Goal: Information Seeking & Learning: Learn about a topic

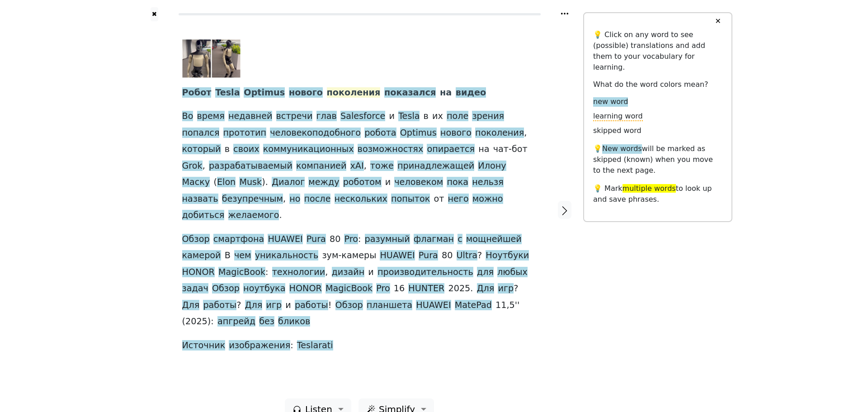
click at [340, 95] on span "поколения" at bounding box center [354, 92] width 54 height 11
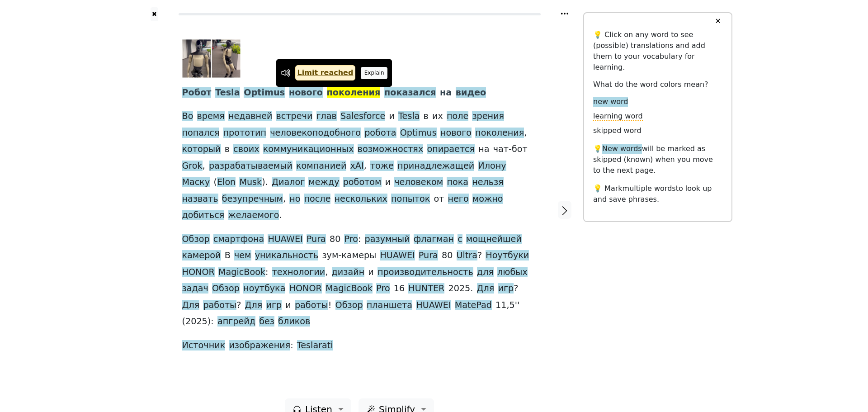
click at [361, 76] on button "Explain" at bounding box center [374, 73] width 27 height 12
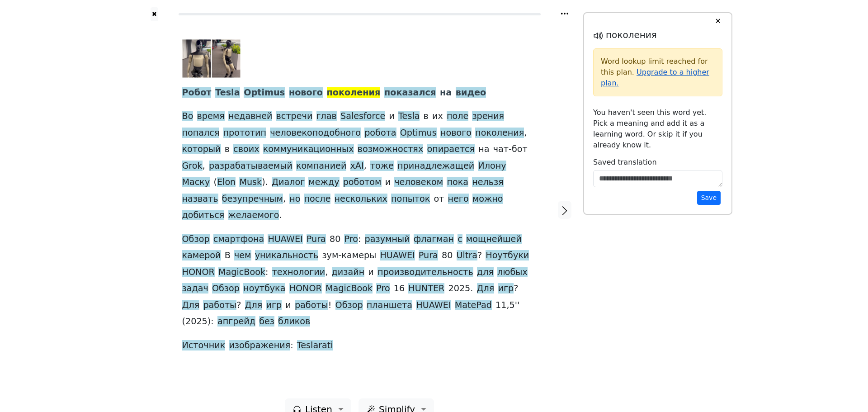
click at [669, 73] on link "Upgrade to a higher plan." at bounding box center [655, 77] width 109 height 19
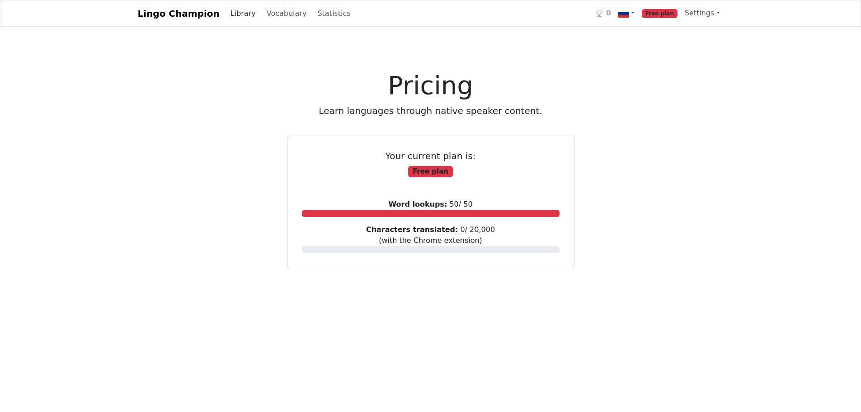
click at [229, 17] on link "Library" at bounding box center [243, 14] width 33 height 18
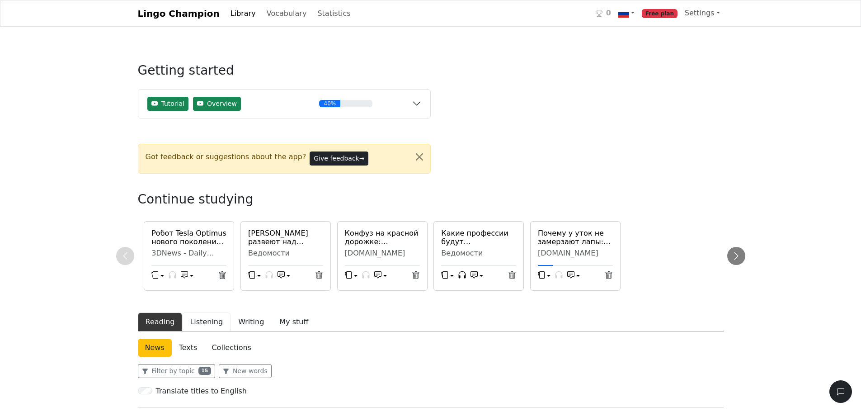
click at [211, 317] on button "Listening" at bounding box center [206, 321] width 48 height 19
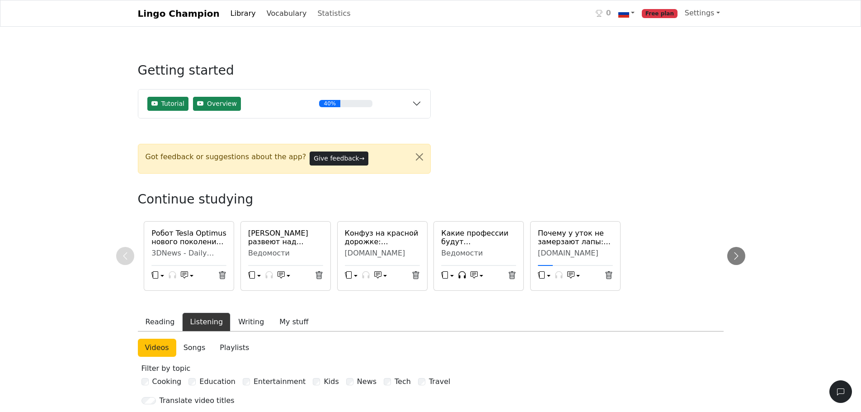
click at [265, 10] on link "Vocabulary" at bounding box center [286, 14] width 47 height 18
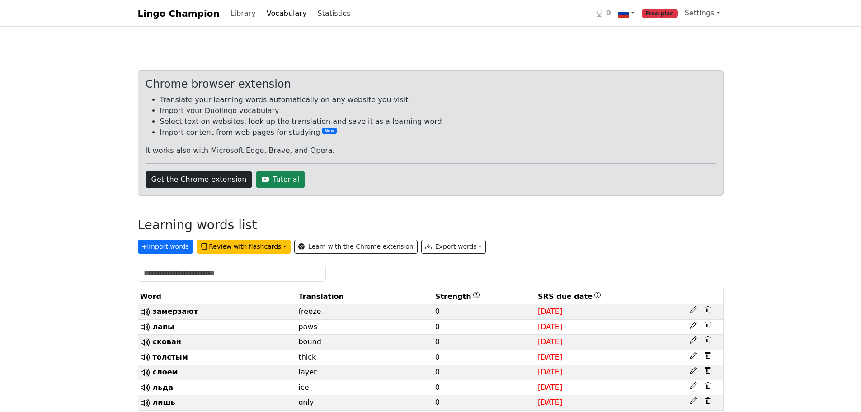
click at [319, 9] on link "Statistics" at bounding box center [334, 14] width 40 height 18
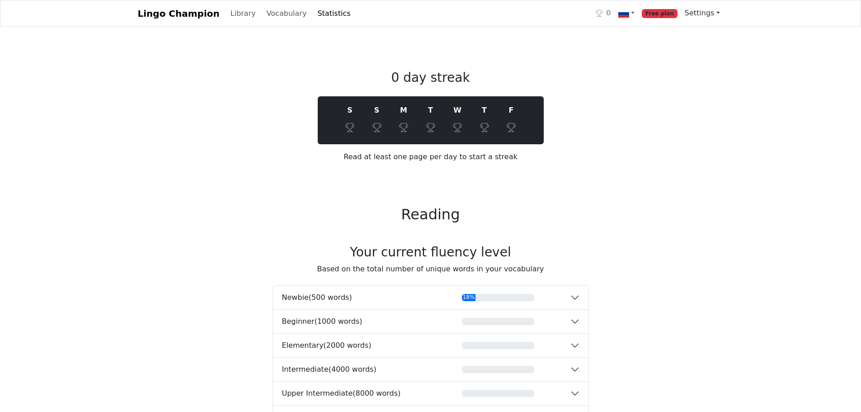
click at [703, 14] on link "Settings" at bounding box center [702, 13] width 42 height 18
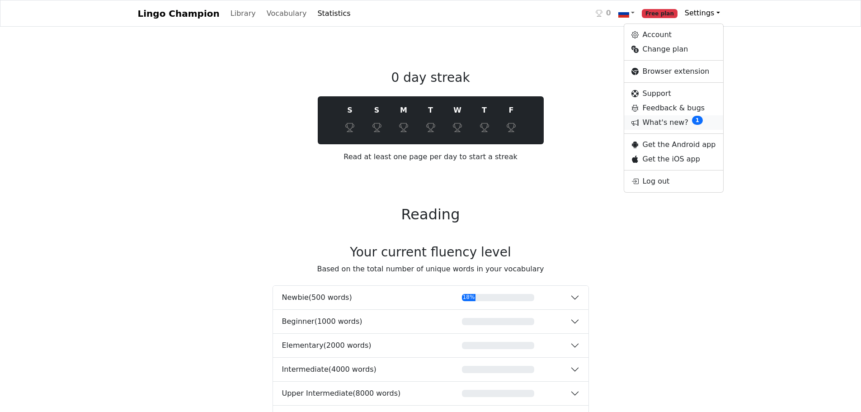
click at [674, 123] on link "What's new? 1" at bounding box center [673, 122] width 99 height 14
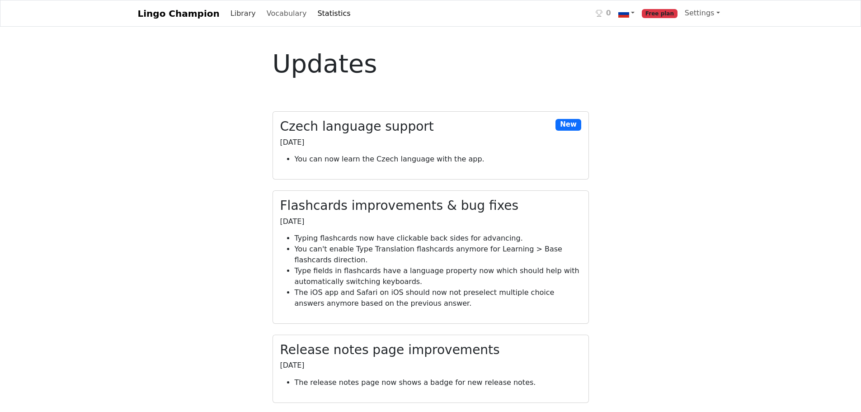
click at [233, 17] on link "Library" at bounding box center [243, 14] width 33 height 18
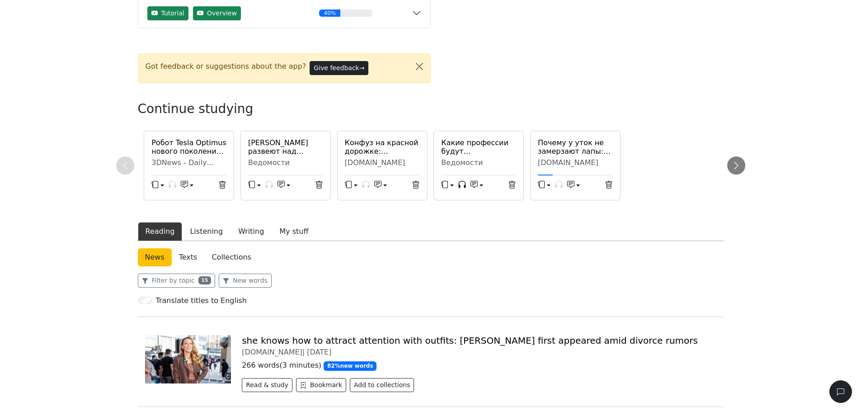
scroll to position [45, 0]
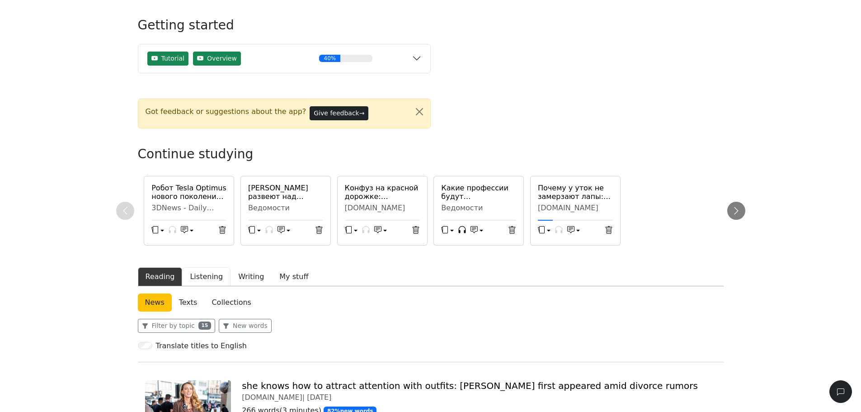
click at [211, 278] on button "Listening" at bounding box center [206, 276] width 48 height 19
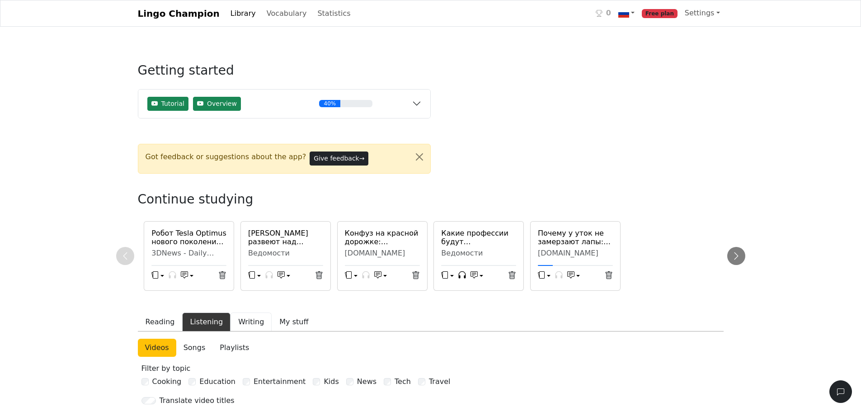
click at [251, 319] on button "Writing" at bounding box center [251, 321] width 41 height 19
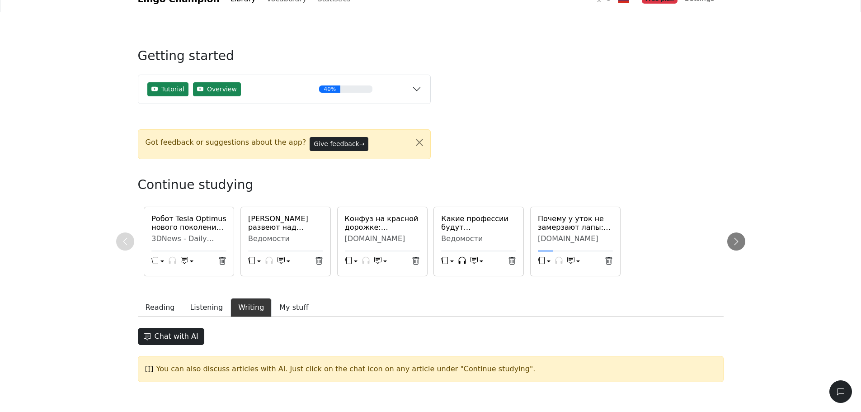
scroll to position [21, 0]
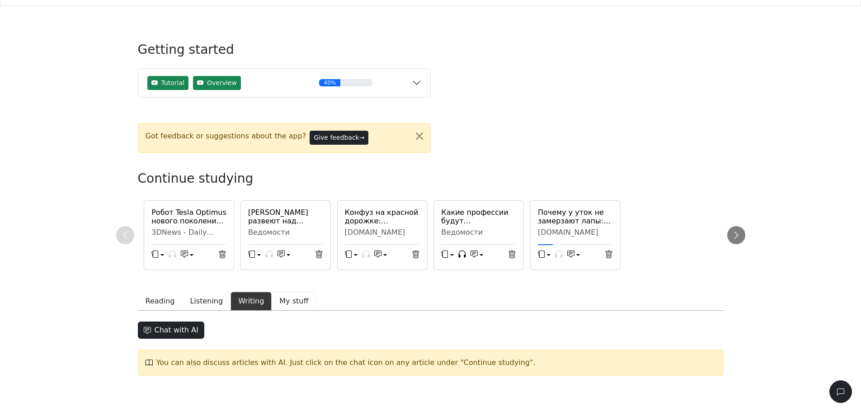
click at [294, 298] on button "My stuff" at bounding box center [294, 301] width 44 height 19
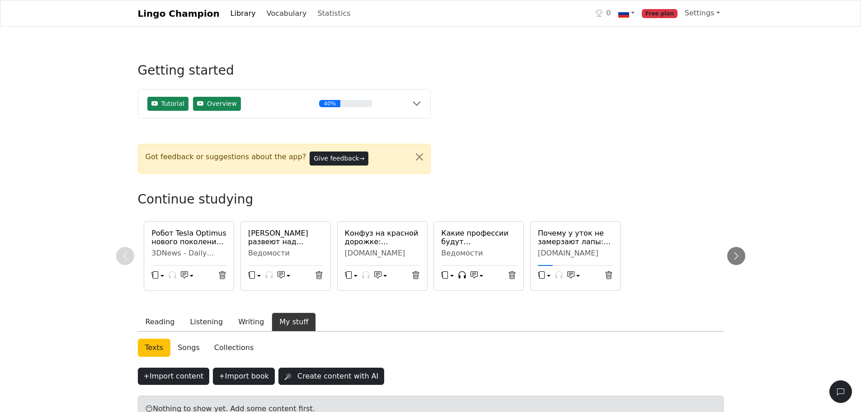
click at [269, 15] on link "Vocabulary" at bounding box center [286, 14] width 47 height 18
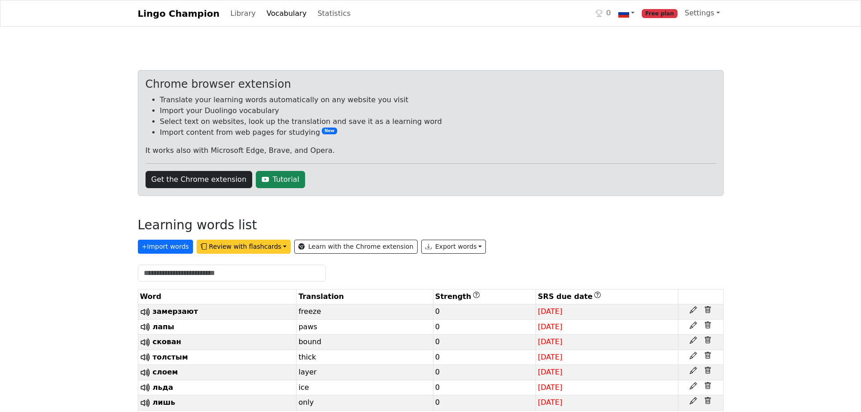
click at [236, 250] on button "Review with flashcards" at bounding box center [244, 247] width 94 height 14
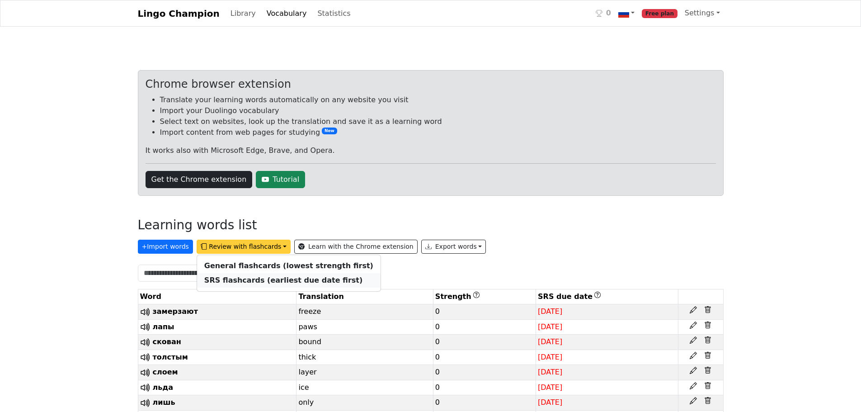
click at [241, 281] on strong "SRS flashcards (earliest due date first)" at bounding box center [283, 280] width 158 height 9
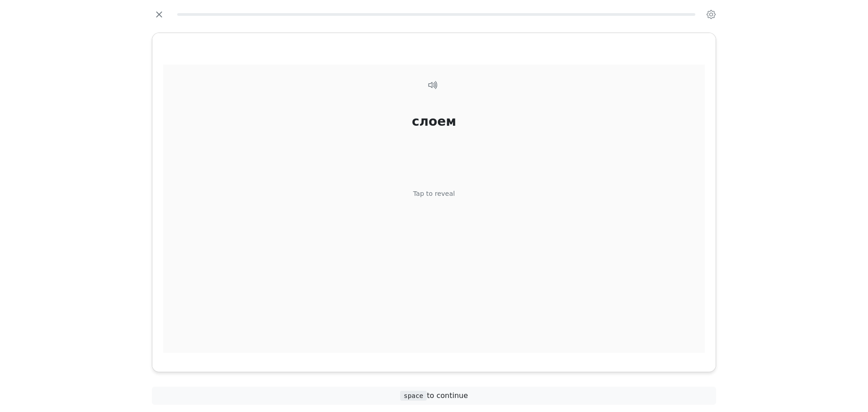
click at [447, 189] on div "Tap to reveal" at bounding box center [434, 194] width 42 height 10
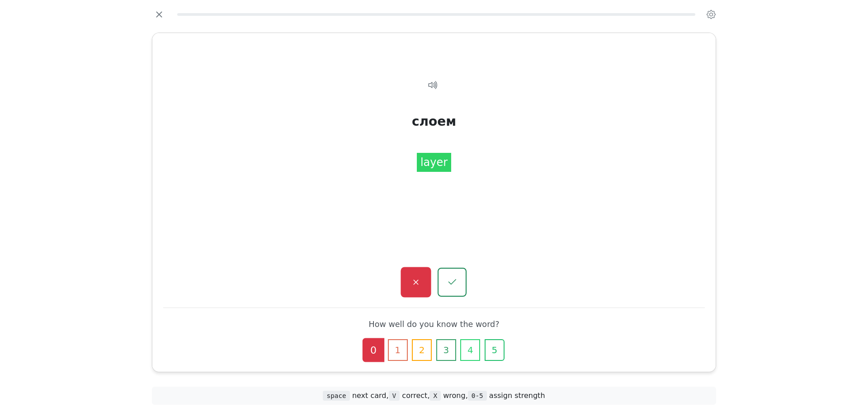
click at [418, 274] on button "button" at bounding box center [416, 282] width 30 height 30
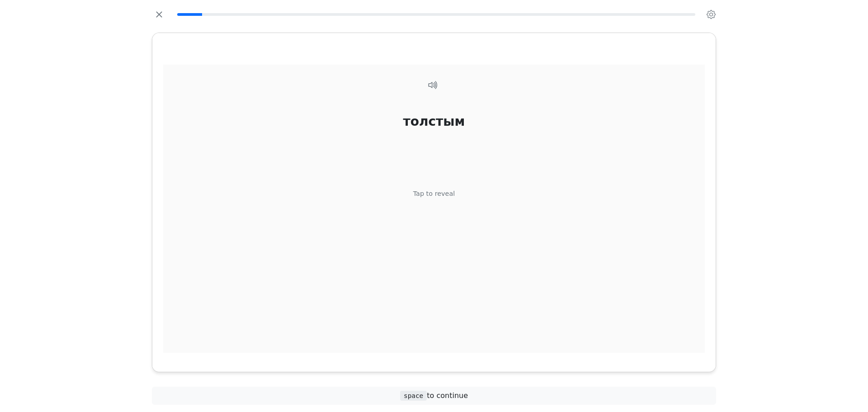
click at [436, 216] on div "толстым Tap to reveal" at bounding box center [434, 209] width 542 height 288
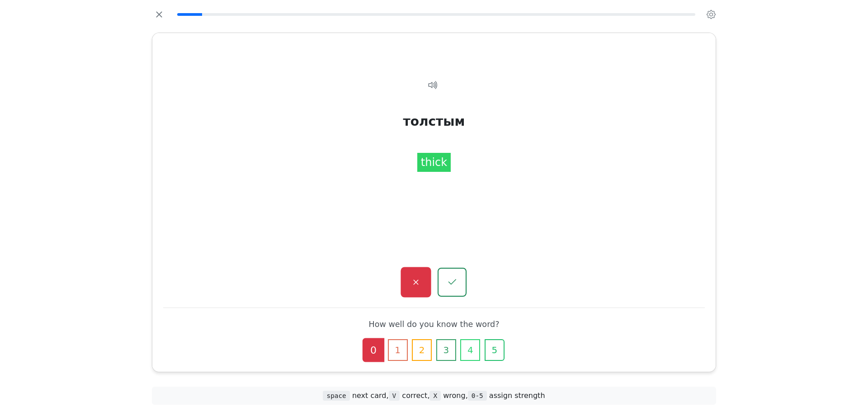
click at [420, 291] on button "button" at bounding box center [416, 282] width 30 height 30
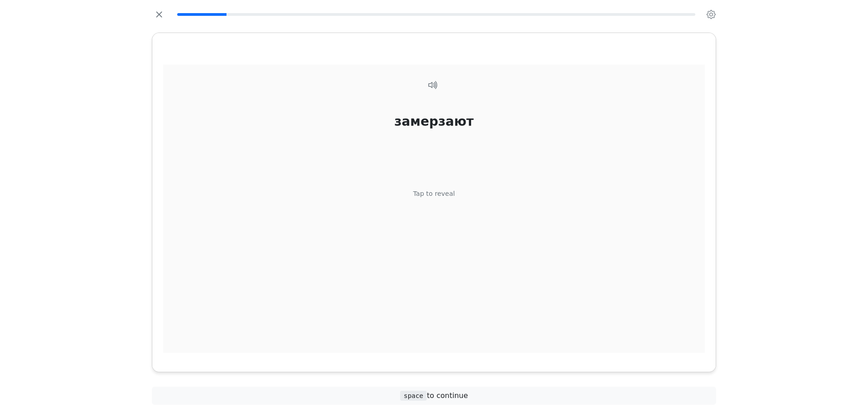
click at [451, 205] on div "замерзают Tap to reveal" at bounding box center [434, 209] width 542 height 288
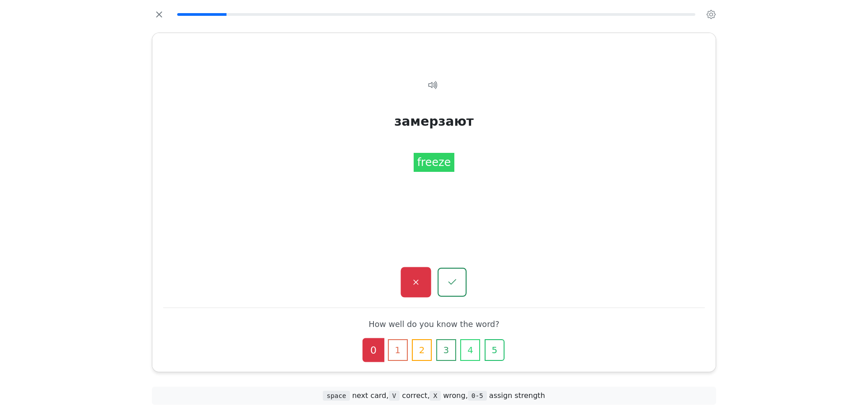
click at [423, 285] on button "button" at bounding box center [416, 282] width 30 height 30
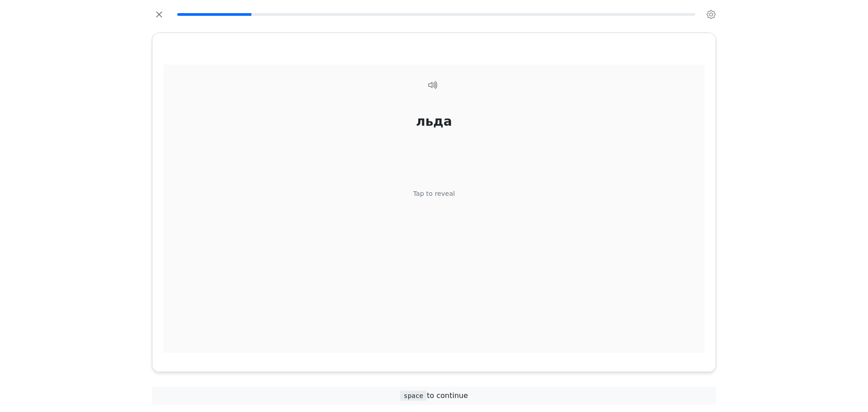
click at [434, 255] on div "льда Tap to reveal" at bounding box center [434, 209] width 542 height 288
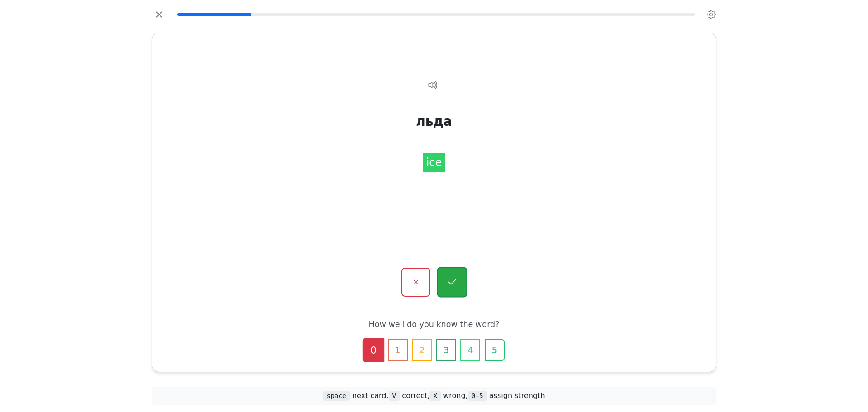
click at [451, 282] on icon "button" at bounding box center [451, 282] width 11 height 11
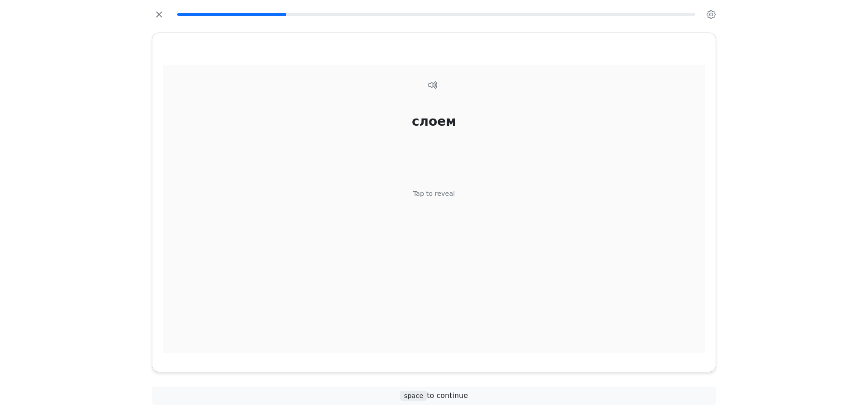
click at [447, 258] on div "слоем Tap to reveal" at bounding box center [434, 209] width 542 height 288
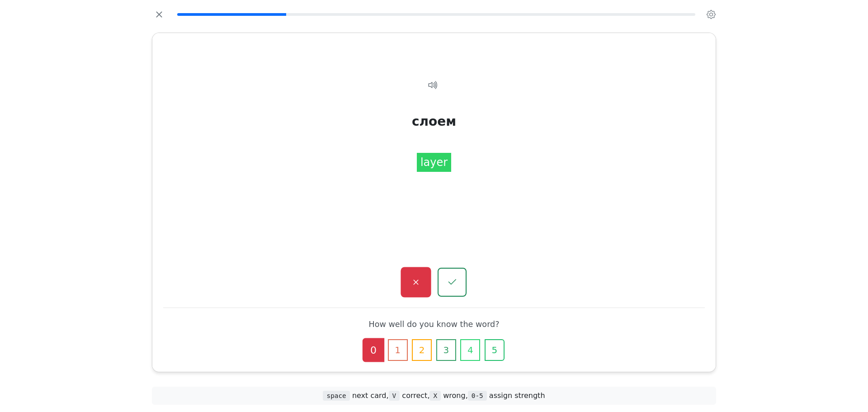
click at [414, 278] on icon "button" at bounding box center [415, 282] width 11 height 11
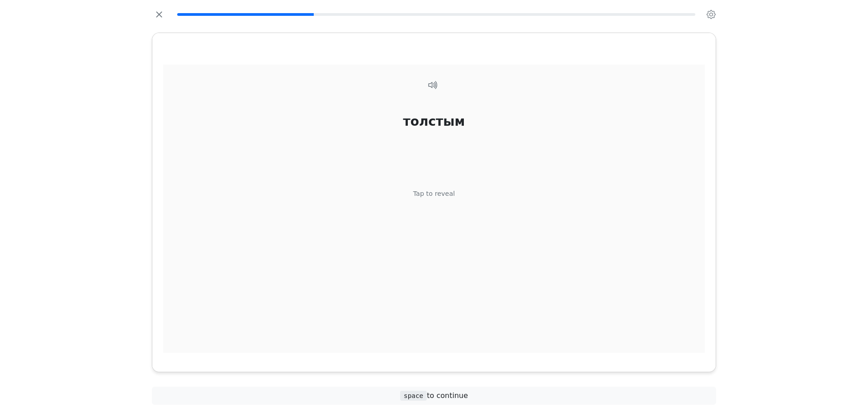
click at [447, 225] on div "толстым Tap to reveal" at bounding box center [434, 209] width 542 height 288
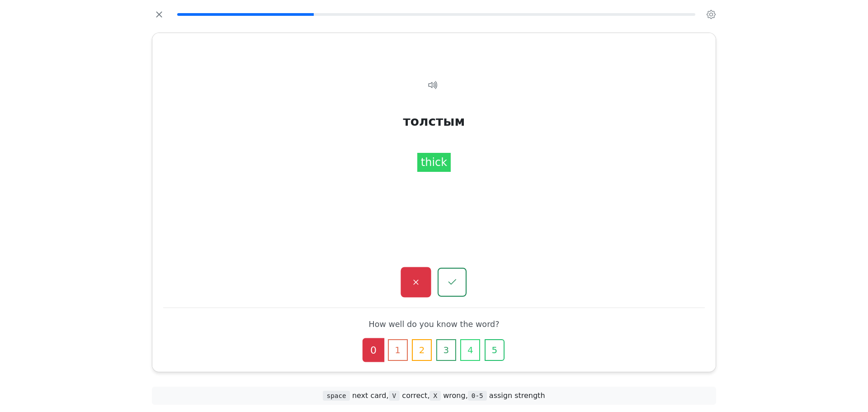
click at [418, 283] on icon "button" at bounding box center [415, 282] width 11 height 11
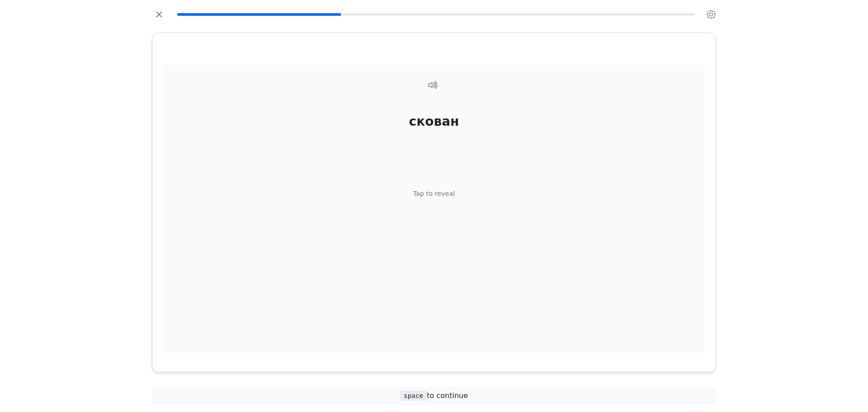
click at [444, 237] on div "скован Tap to reveal" at bounding box center [434, 209] width 542 height 288
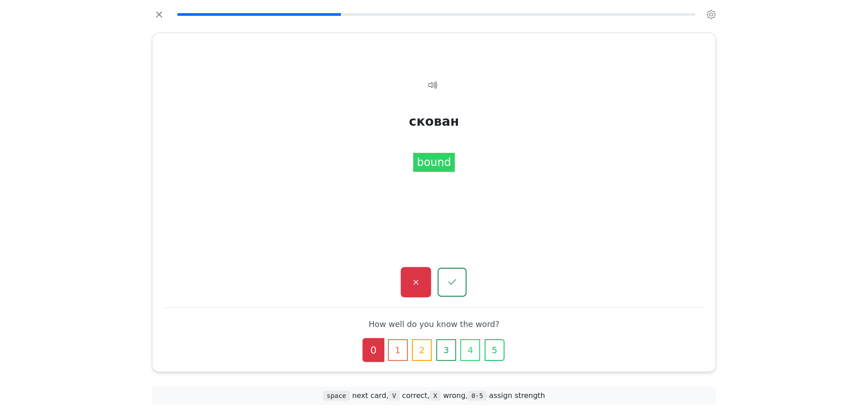
click at [419, 280] on icon "button" at bounding box center [415, 282] width 11 height 11
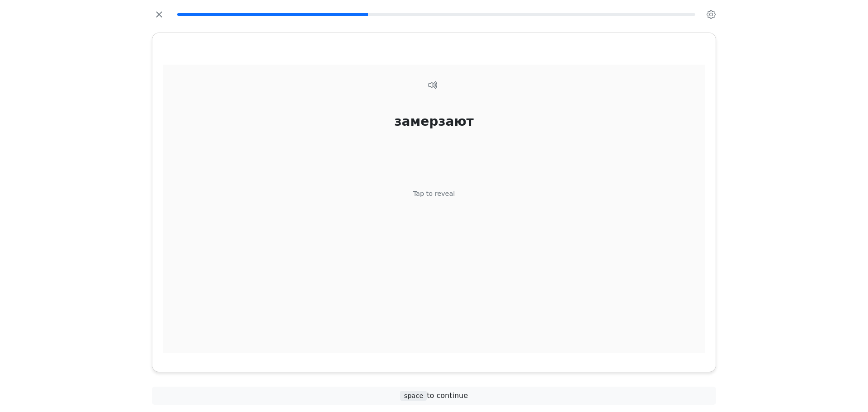
click at [442, 237] on div "замерзают Tap to reveal" at bounding box center [434, 209] width 542 height 288
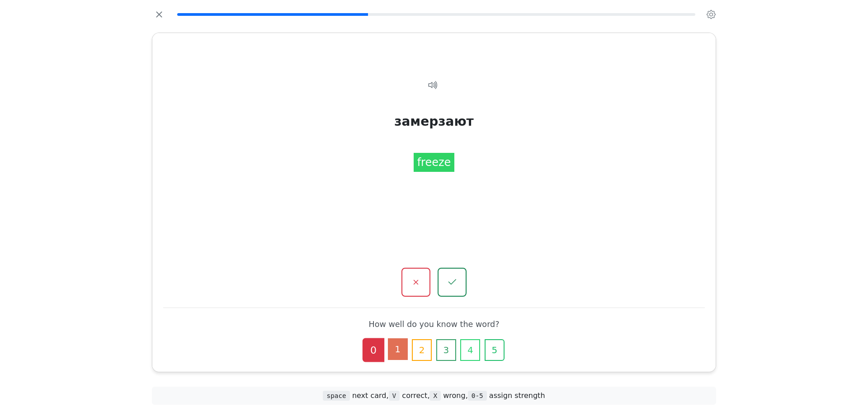
click at [402, 344] on button "1" at bounding box center [398, 349] width 20 height 22
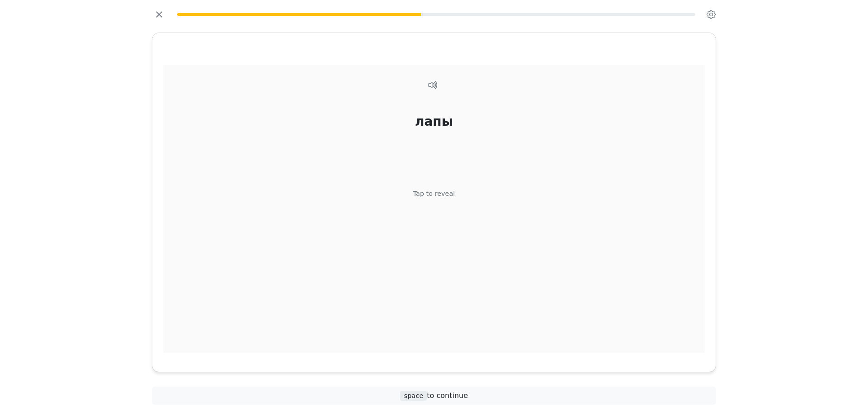
click at [443, 215] on div "лапы Tap to reveal" at bounding box center [434, 209] width 542 height 288
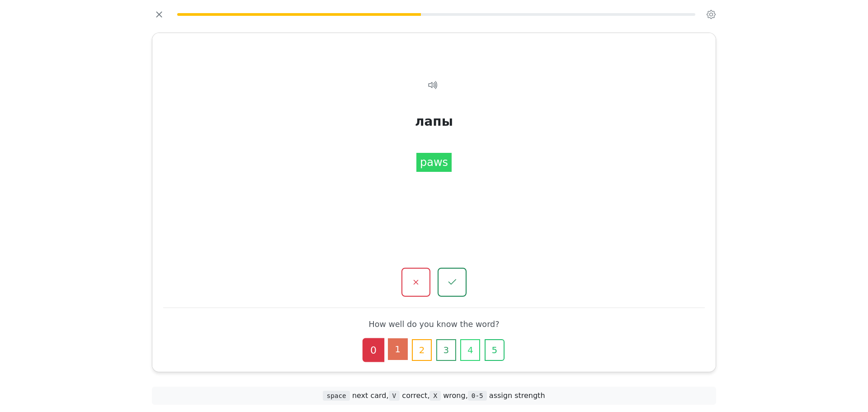
click at [405, 352] on button "1" at bounding box center [398, 349] width 20 height 22
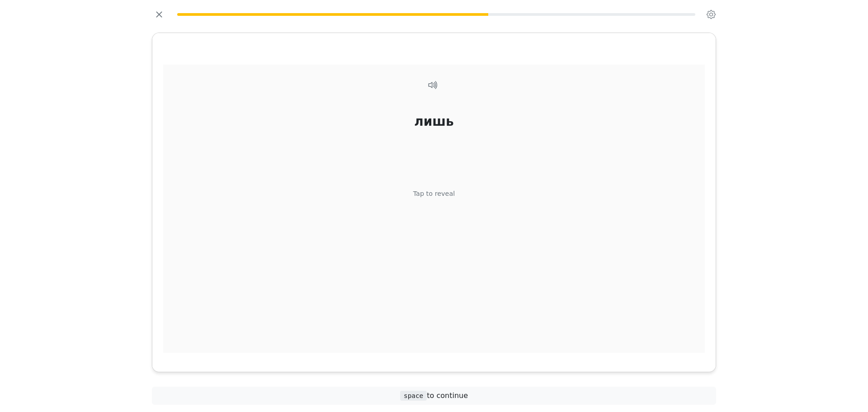
click at [443, 196] on div "Tap to reveal" at bounding box center [434, 194] width 42 height 10
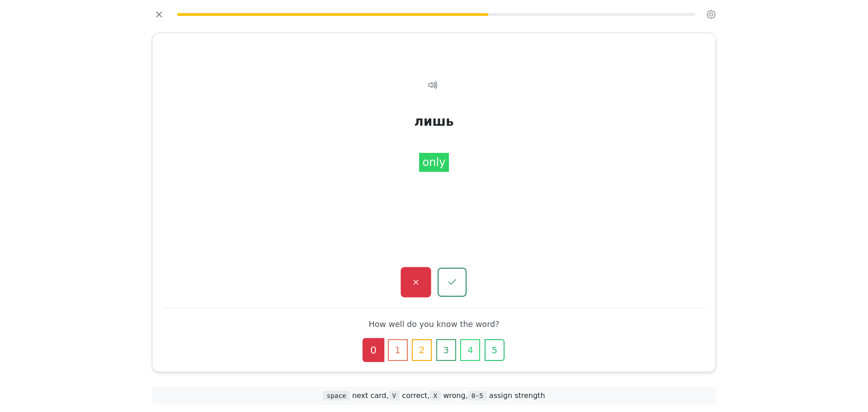
click at [417, 288] on button "button" at bounding box center [416, 282] width 30 height 30
